Goal: Check status

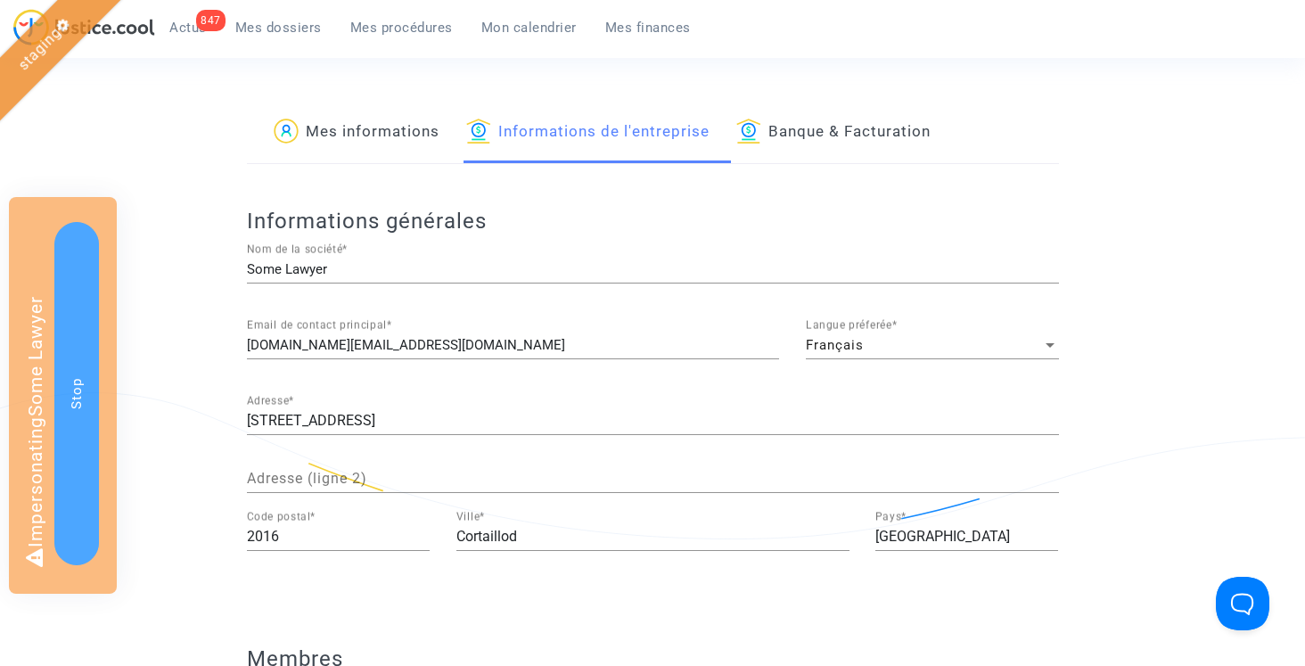
click at [349, 136] on link "Mes informations" at bounding box center [357, 133] width 166 height 61
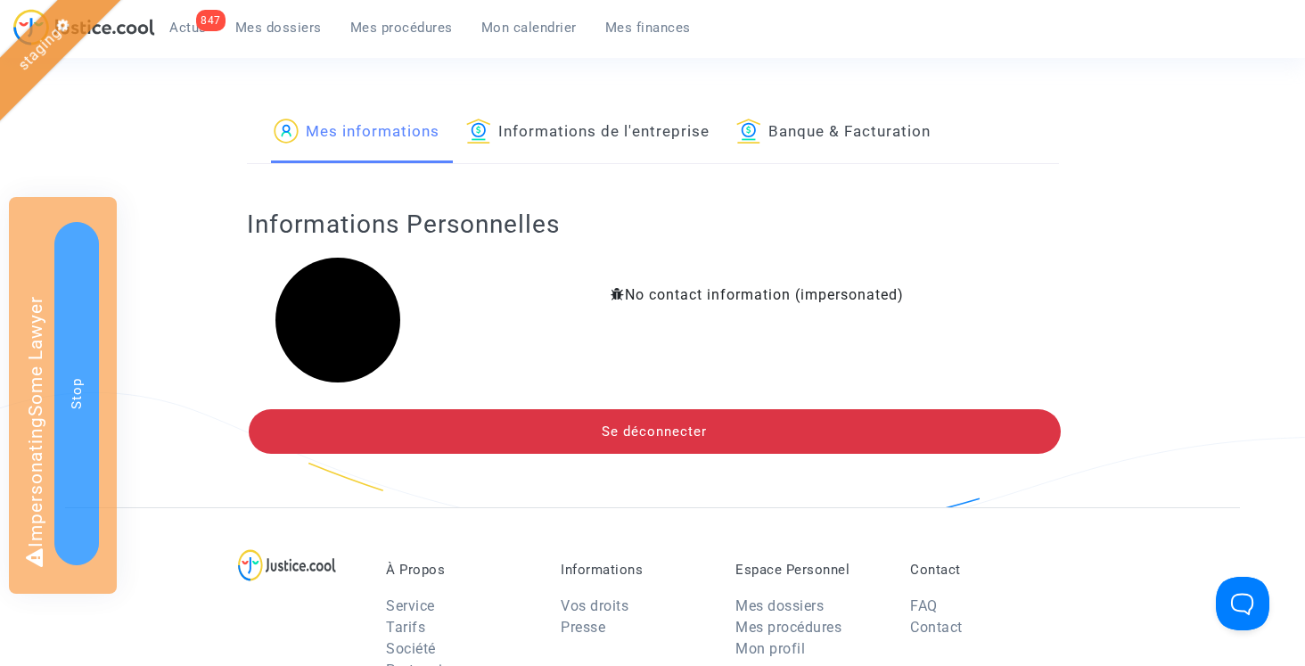
click at [301, 28] on span "Mes dossiers" at bounding box center [278, 28] width 86 height 16
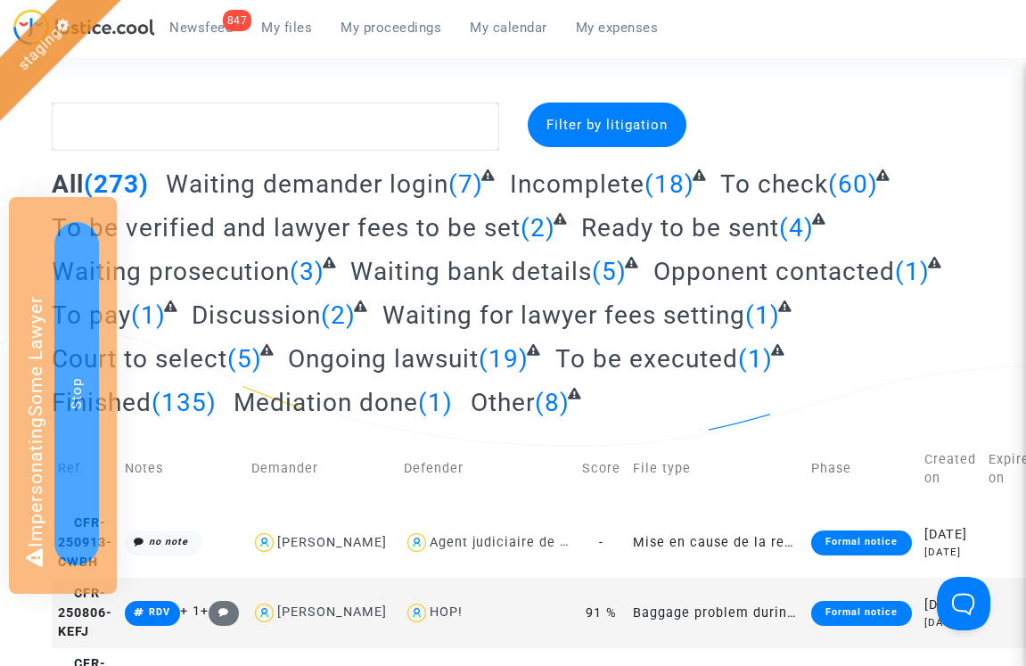
click at [293, 33] on span "My files" at bounding box center [286, 28] width 51 height 16
click at [735, 188] on span "To check" at bounding box center [774, 183] width 108 height 29
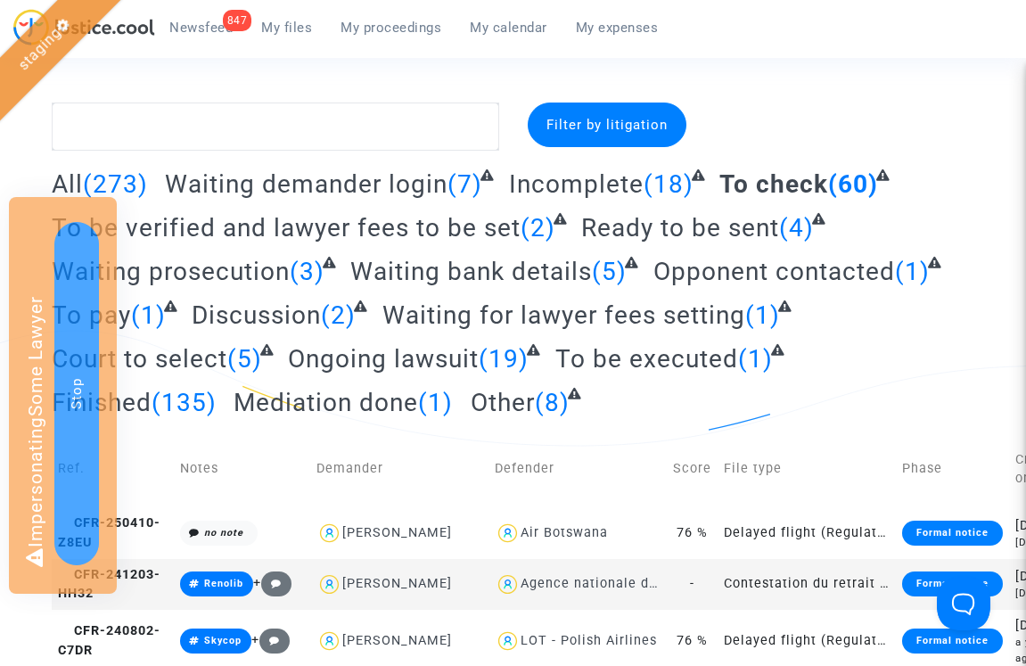
click at [390, 34] on span "My proceedings" at bounding box center [391, 28] width 101 height 16
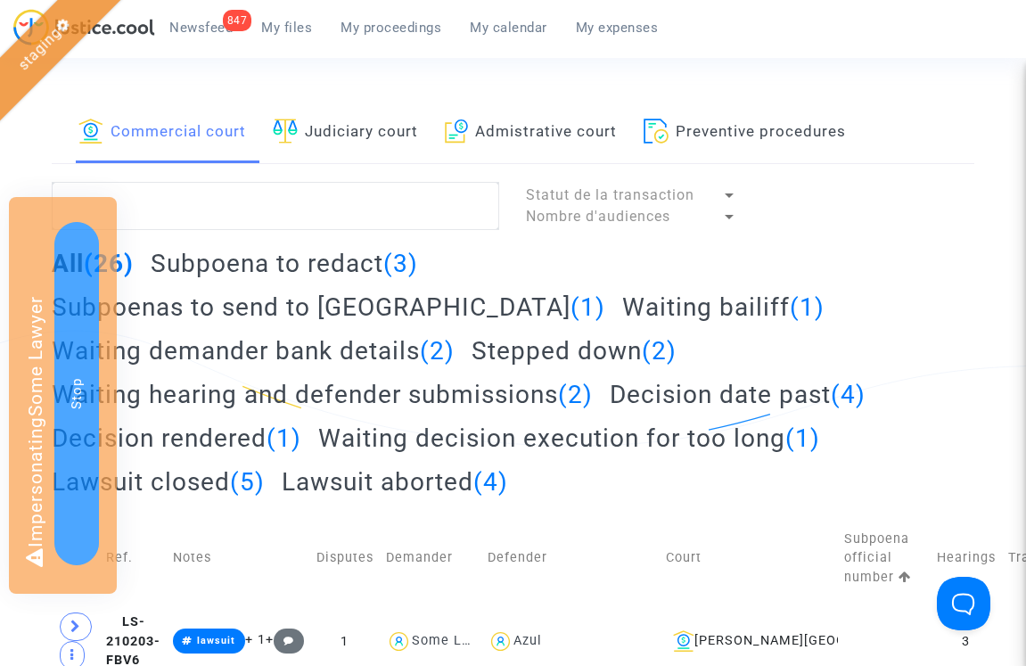
click at [532, 29] on span "My calendar" at bounding box center [509, 28] width 78 height 16
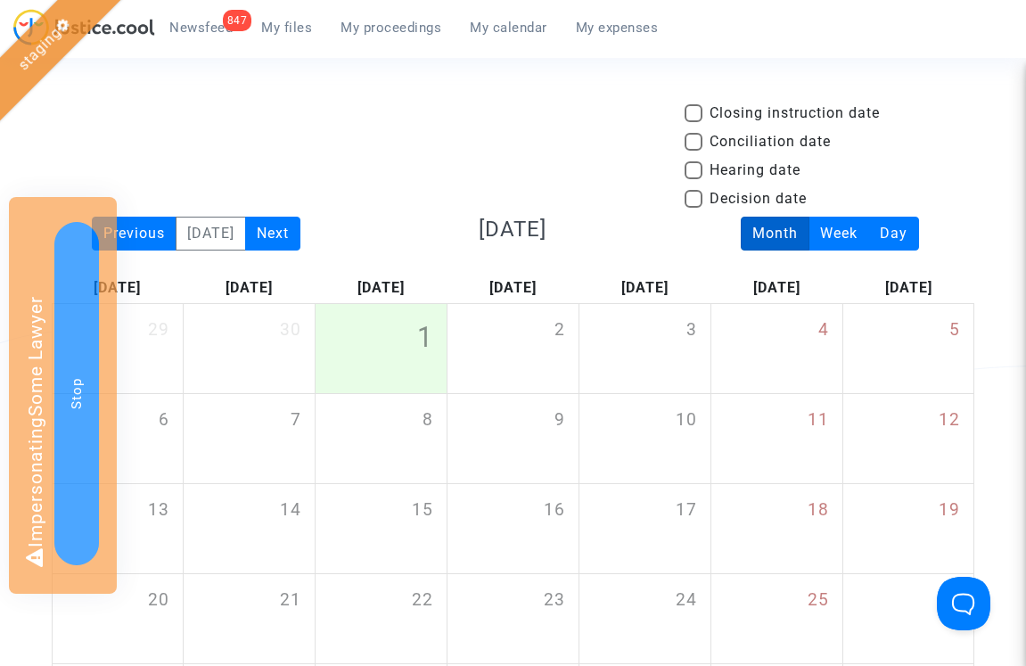
click at [389, 25] on span "My proceedings" at bounding box center [391, 28] width 101 height 16
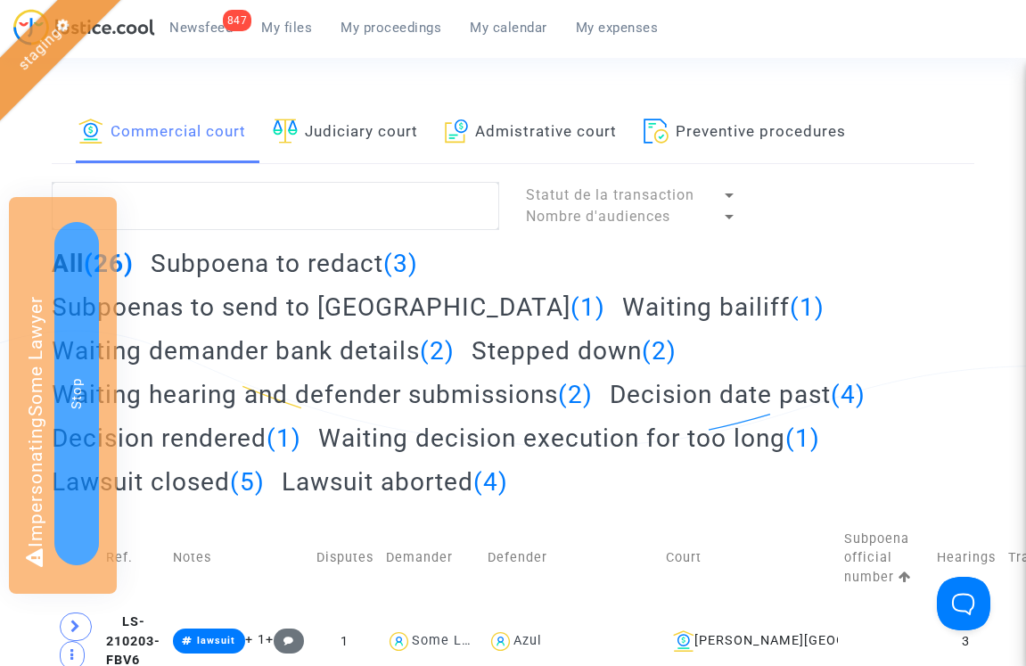
click at [317, 379] on h2 "Waiting hearing and defender submissions (2)" at bounding box center [322, 394] width 541 height 31
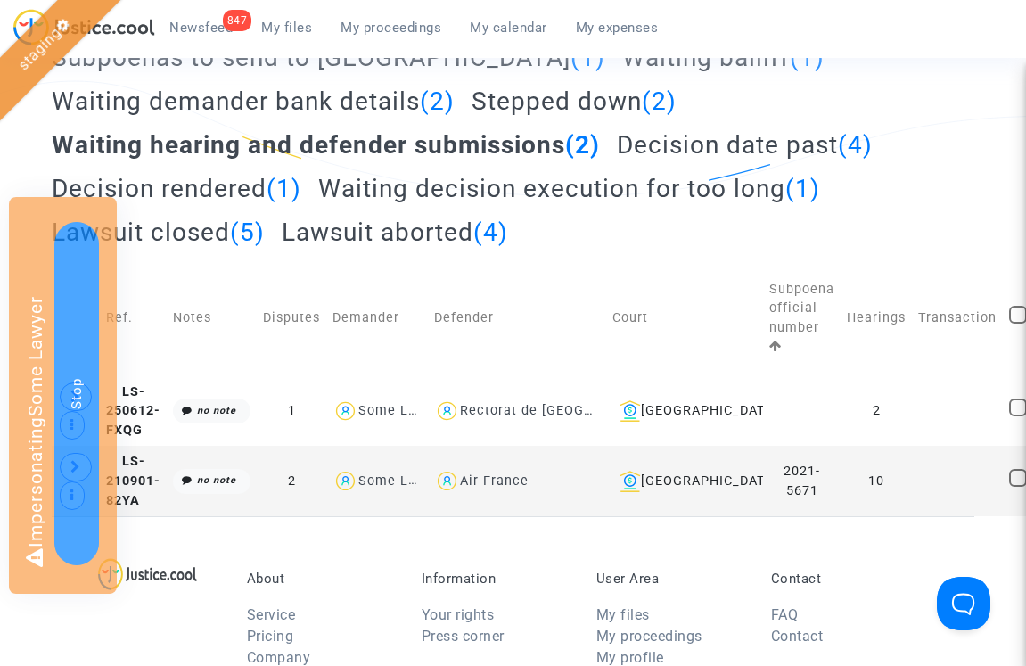
scroll to position [271, 0]
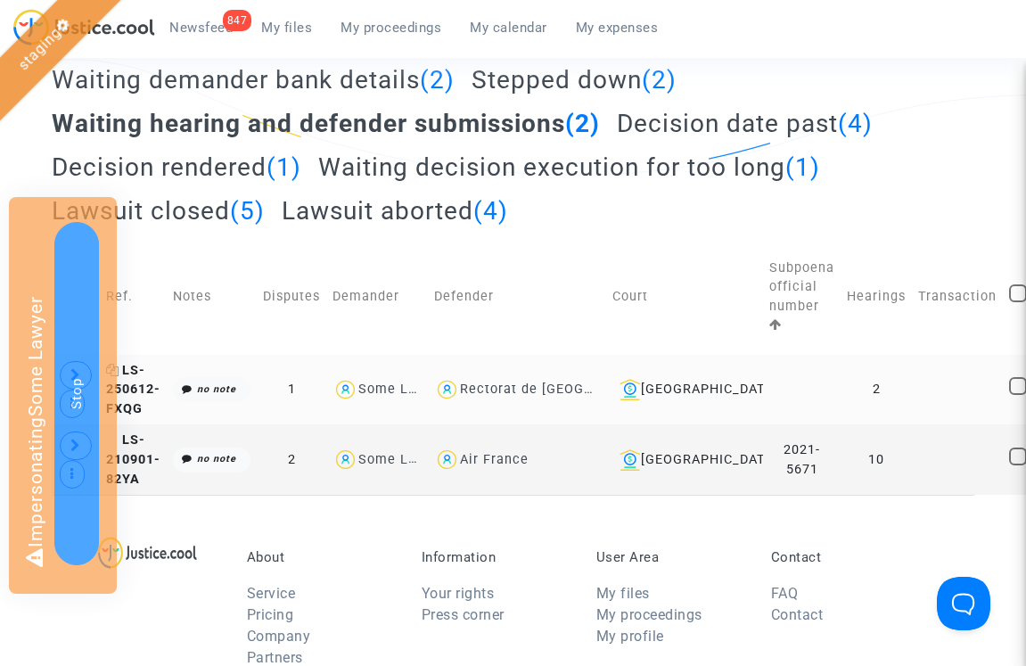
click at [144, 363] on span "LS-250612-FXQG" at bounding box center [133, 389] width 54 height 53
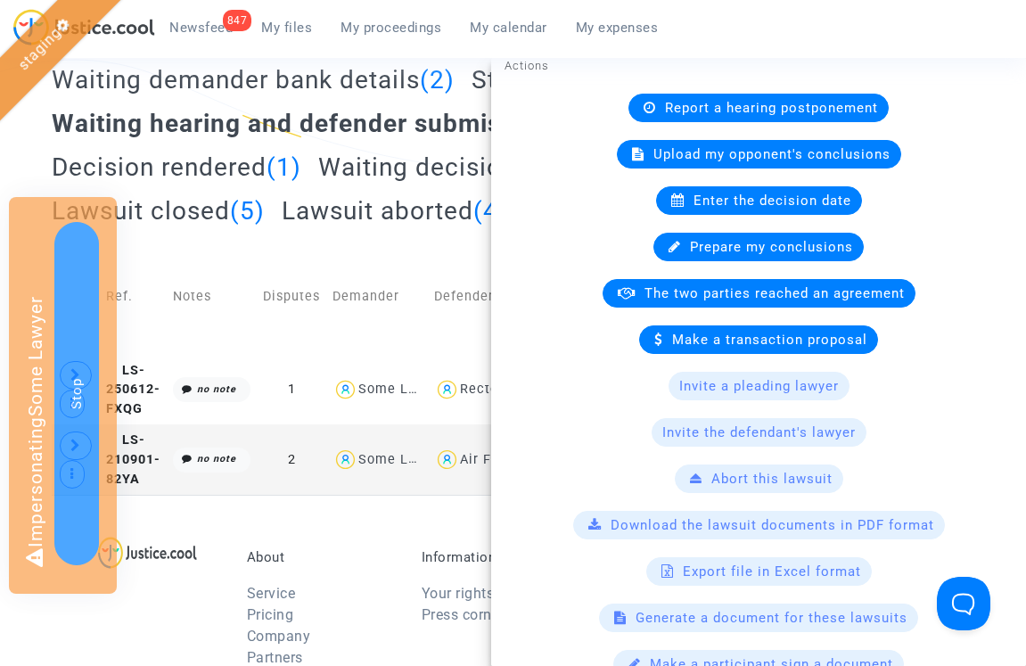
scroll to position [0, 0]
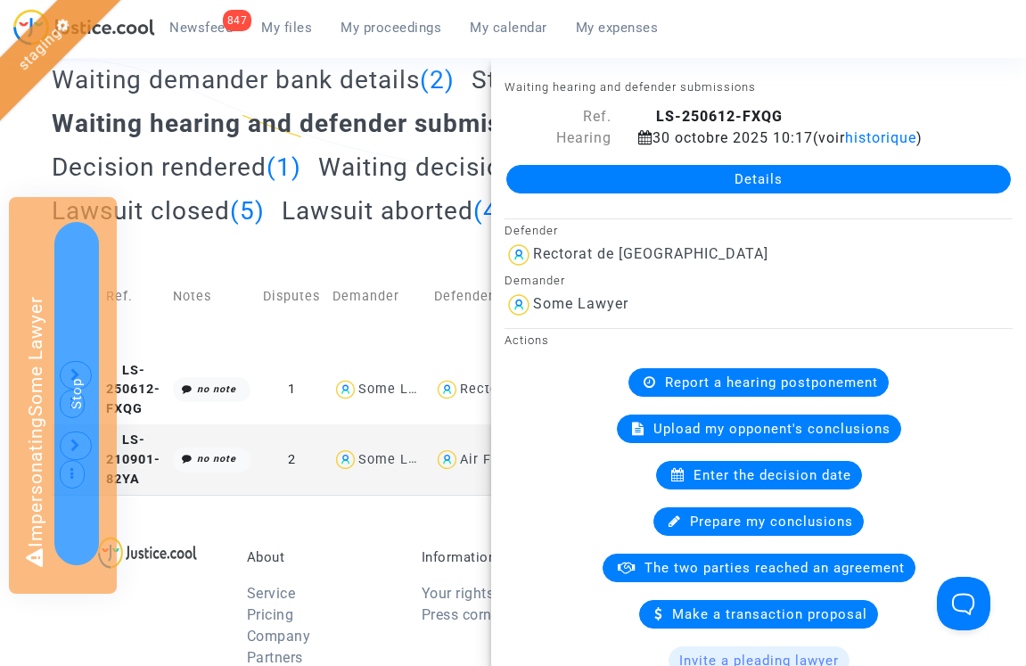
click at [386, 239] on td "Demander" at bounding box center [377, 297] width 102 height 116
